Goal: Navigation & Orientation: Find specific page/section

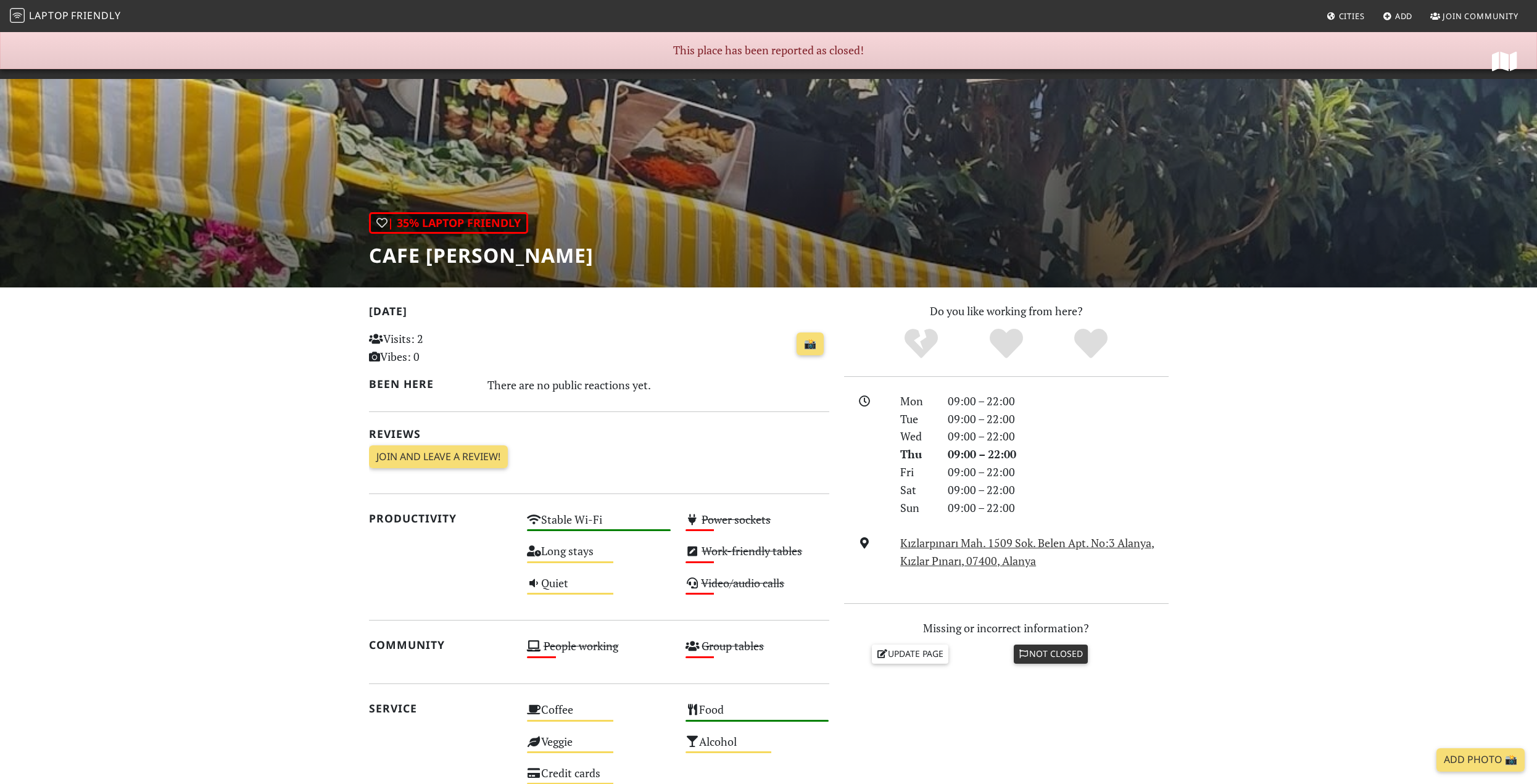
click at [87, 17] on span "Friendly" at bounding box center [96, 16] width 49 height 14
click at [49, 14] on span "Laptop" at bounding box center [48, 16] width 40 height 14
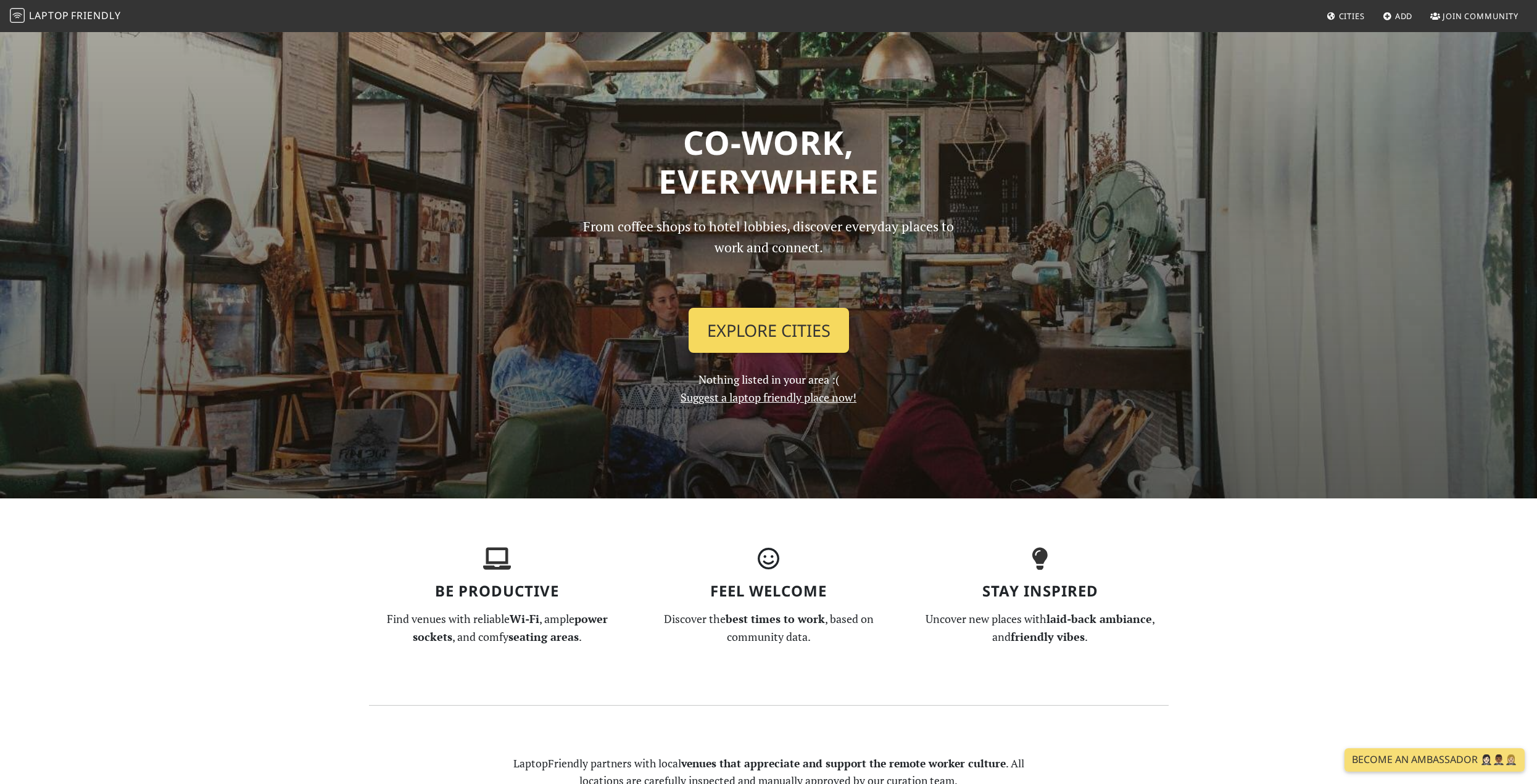
click at [729, 336] on link "Explore Cities" at bounding box center [769, 331] width 160 height 46
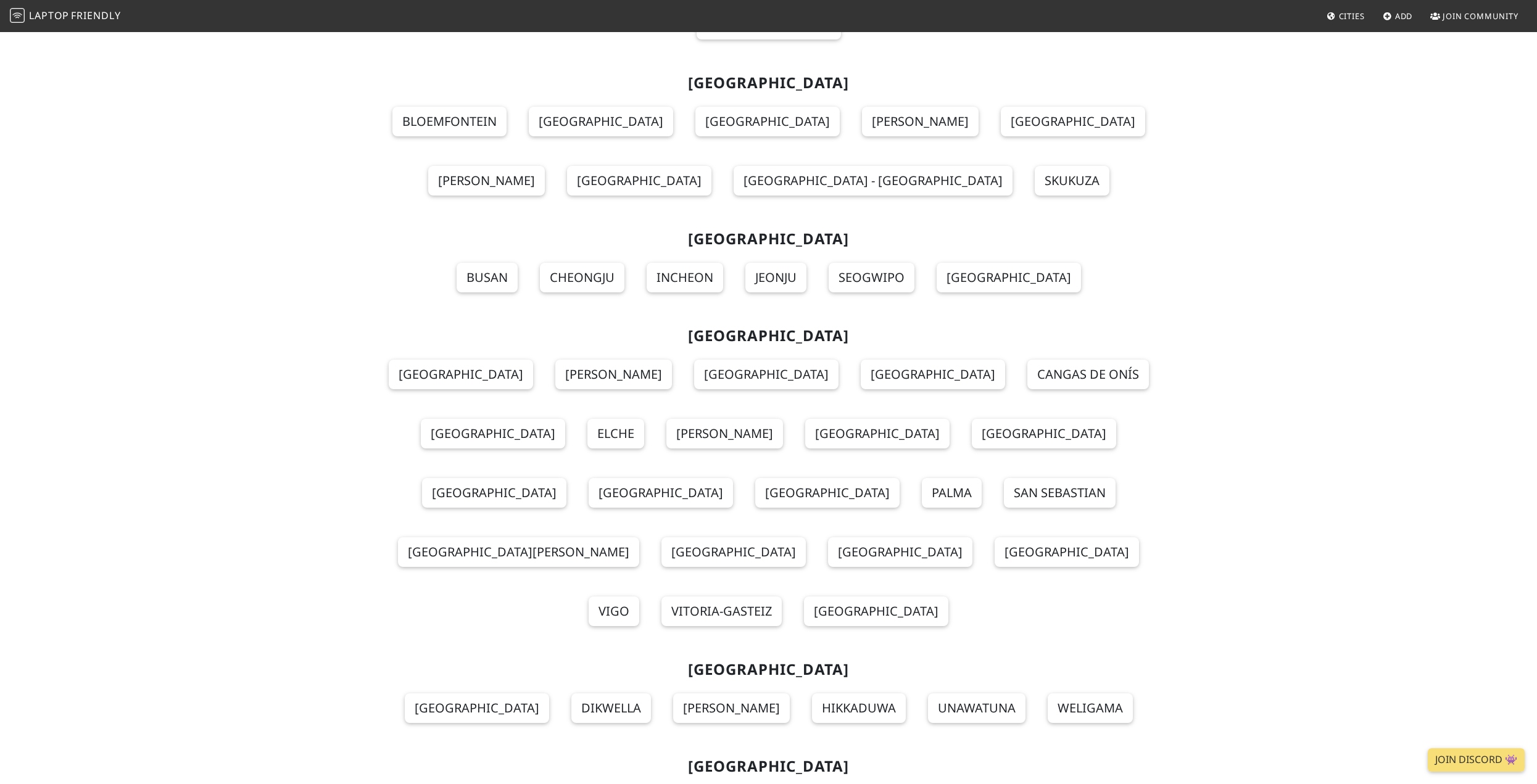
scroll to position [12642, 0]
